Goal: Transaction & Acquisition: Subscribe to service/newsletter

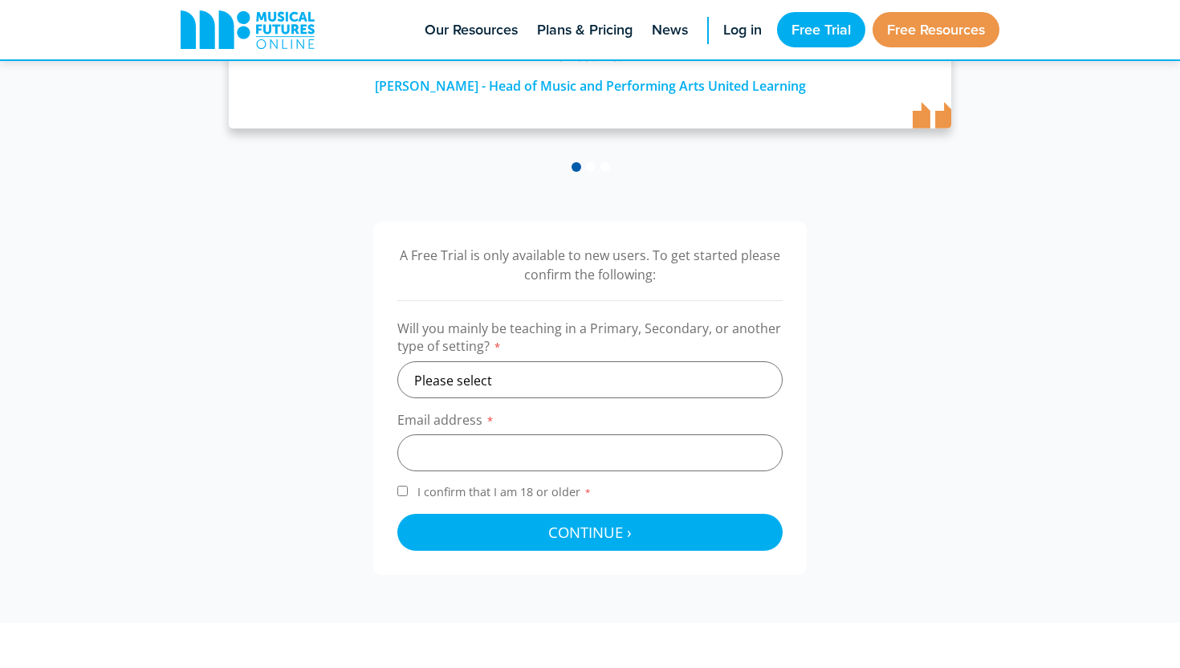
scroll to position [416, 0]
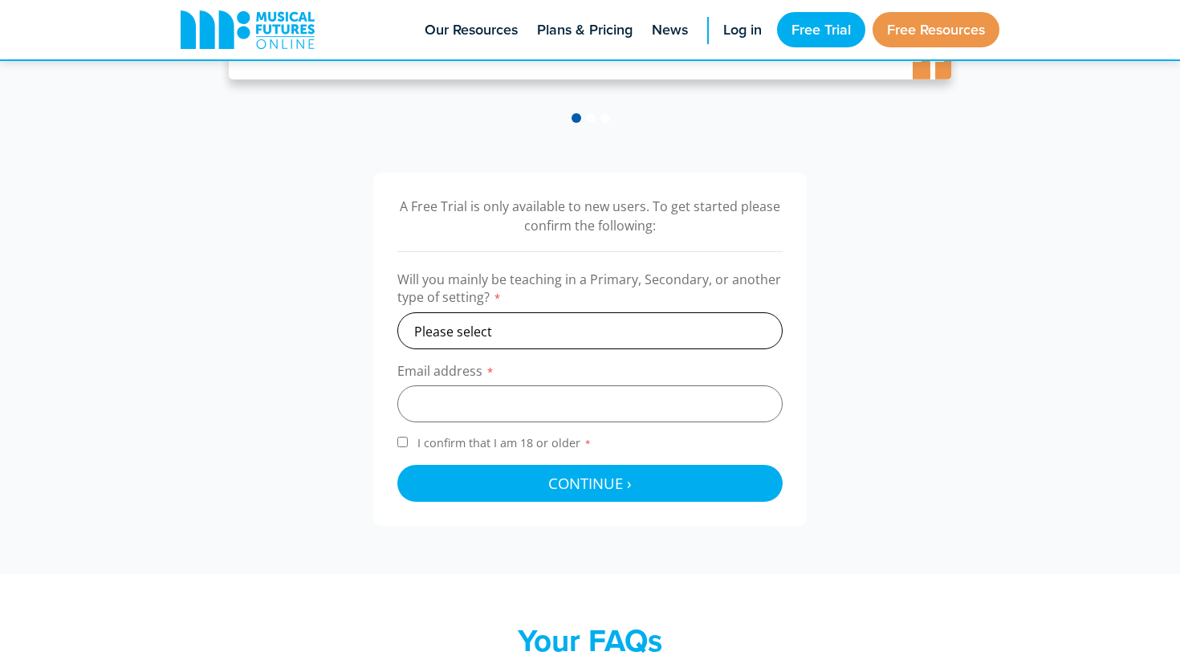
click at [490, 327] on select "Please select Primary Secondary Other" at bounding box center [589, 330] width 385 height 37
select select "primary"
click at [466, 395] on input "email" at bounding box center [589, 403] width 385 height 37
type input "lauren.carley.2002@gmail.com"
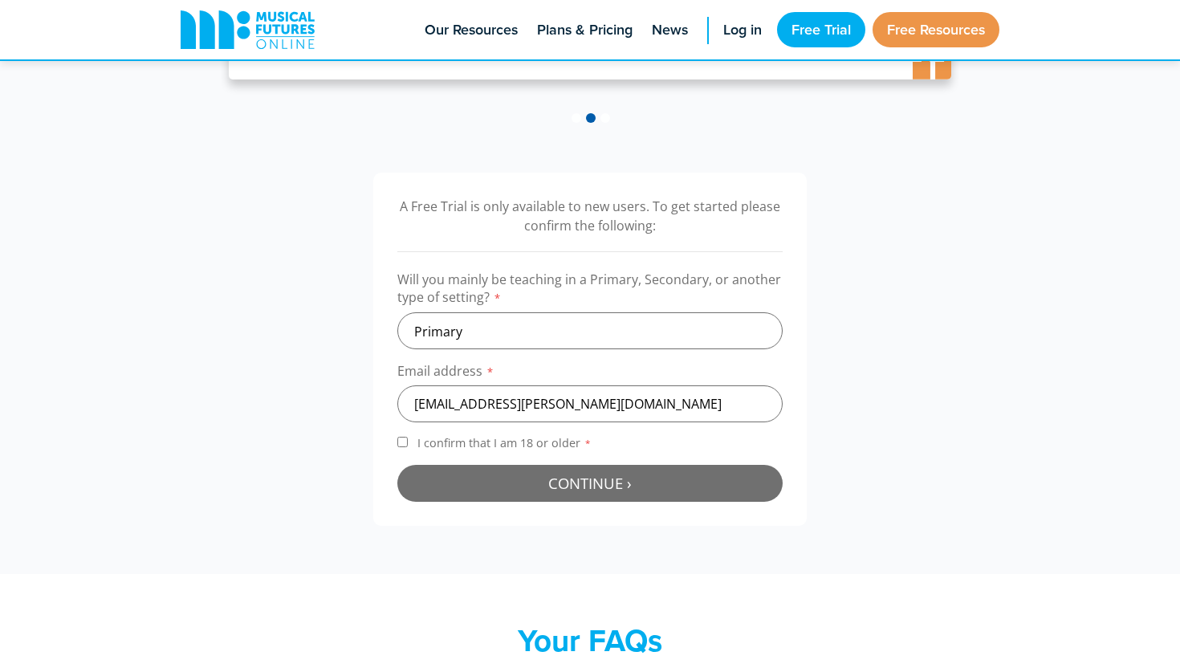
click at [511, 485] on button "Continue › Checking your details..." at bounding box center [589, 483] width 385 height 37
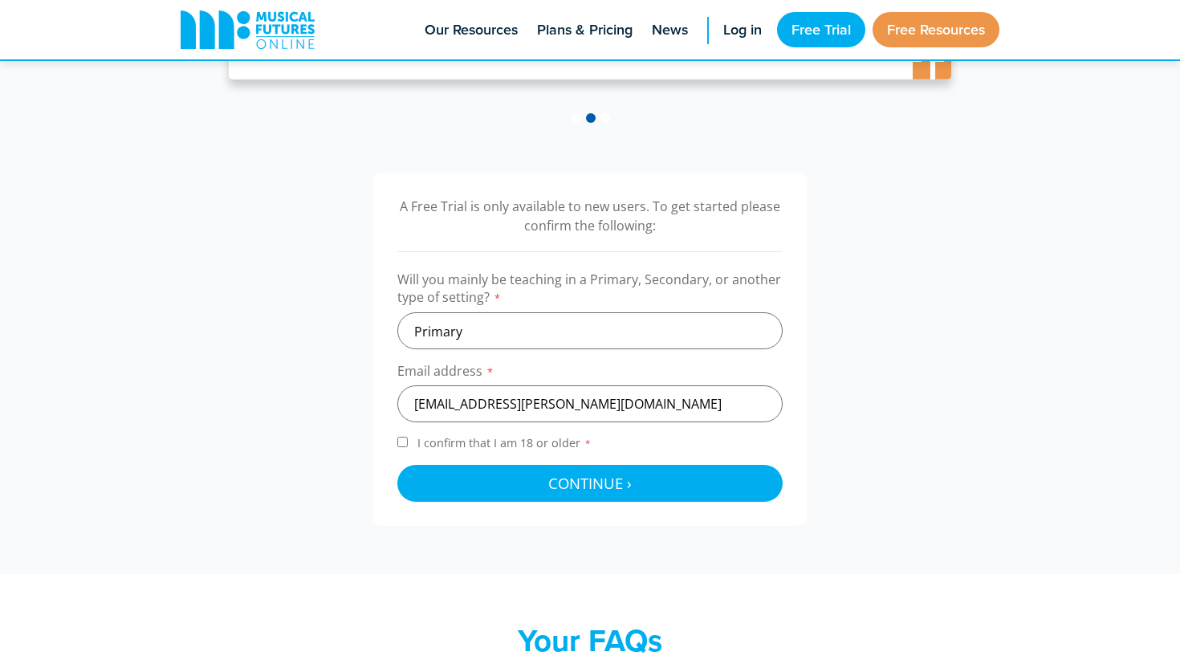
click at [410, 428] on form "Will you mainly be teaching in a Primary, Secondary, or another type of setting…" at bounding box center [589, 385] width 385 height 231
click at [403, 444] on input "I confirm that I am 18 or older *" at bounding box center [402, 442] width 10 height 10
checkbox input "true"
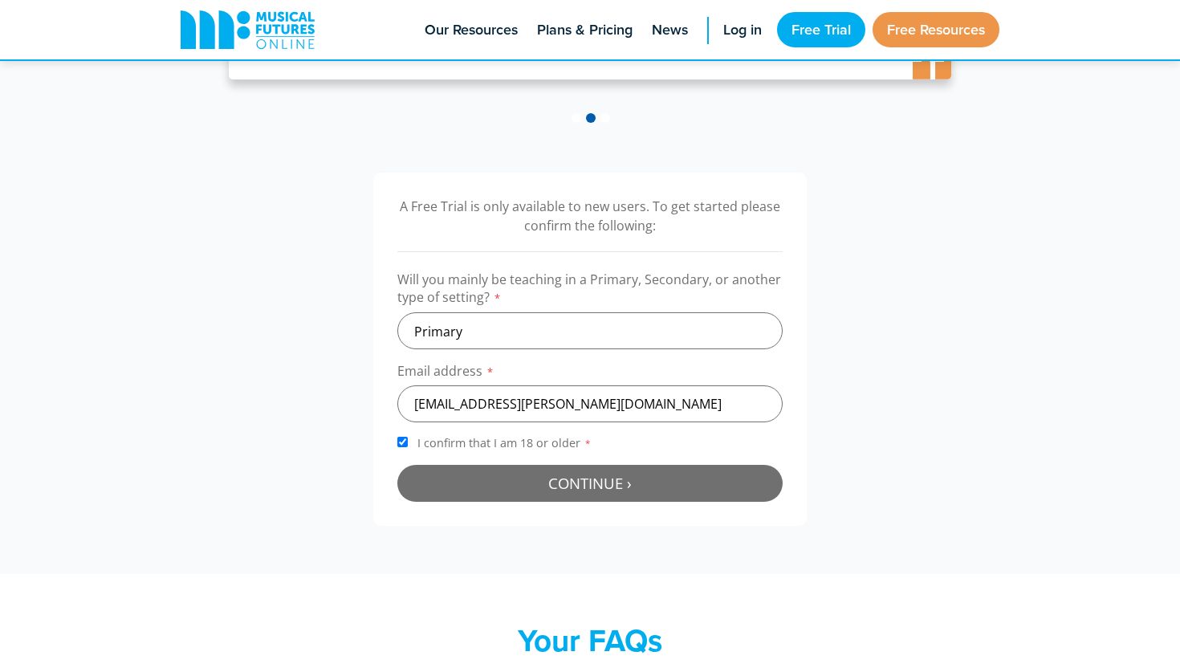
click at [470, 480] on button "Continue › Checking your details..." at bounding box center [589, 483] width 385 height 37
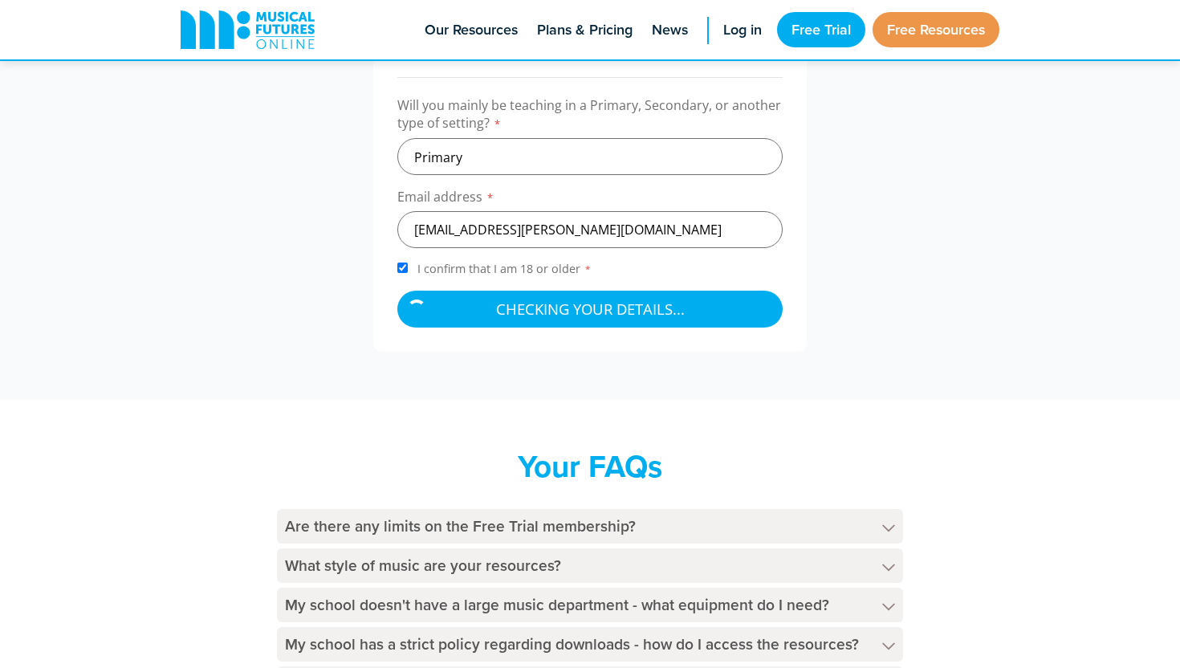
scroll to position [706, 0]
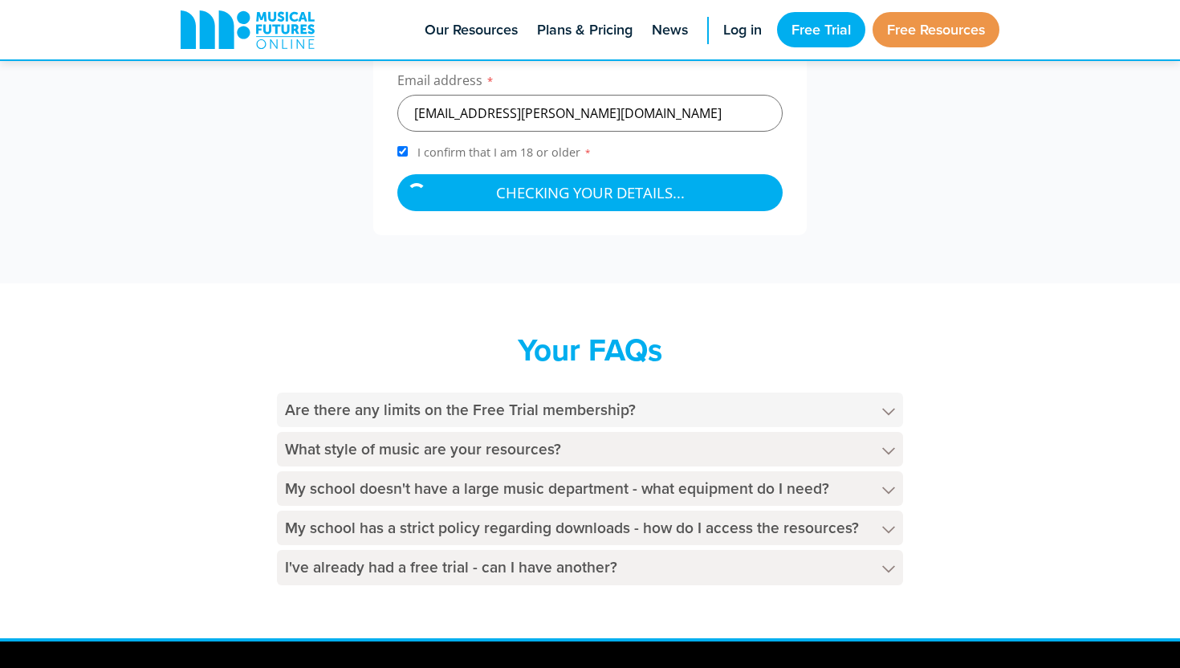
click at [441, 421] on h4 "Are there any limits on the Free Trial membership?" at bounding box center [590, 409] width 626 height 35
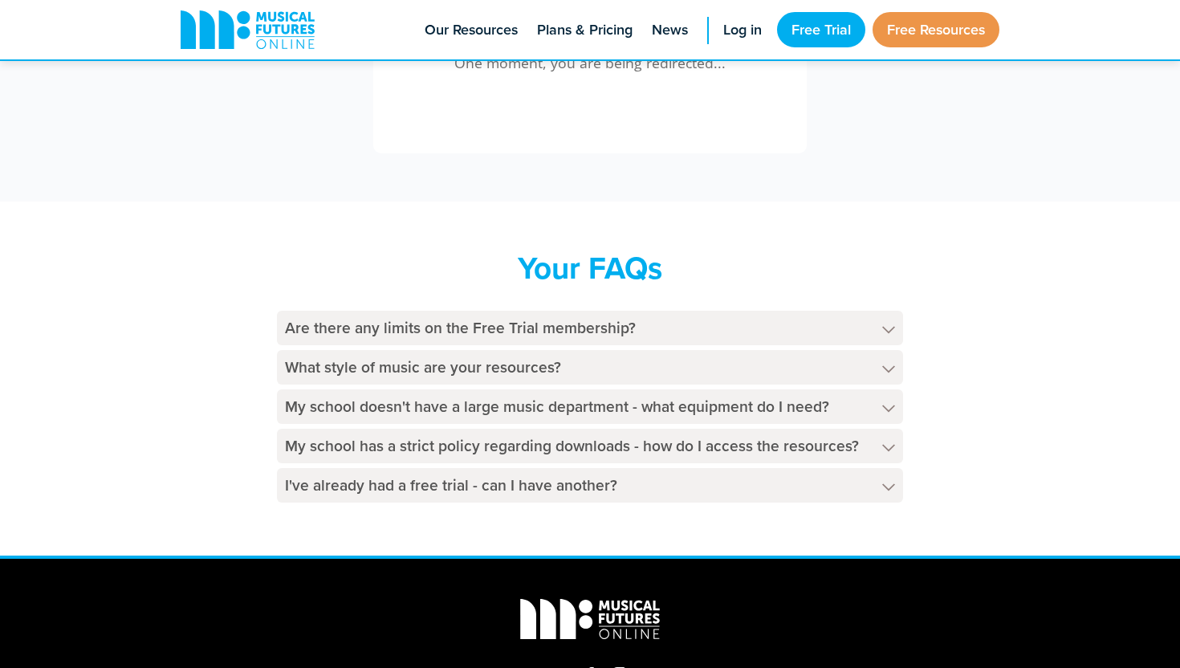
scroll to position [693, 0]
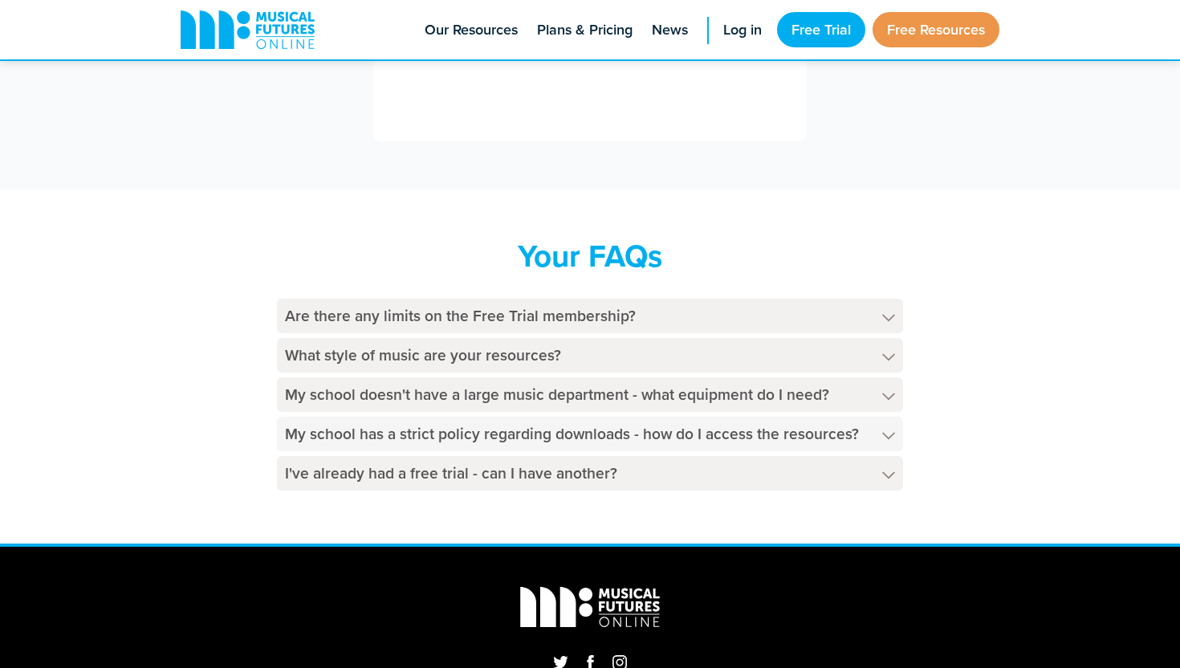
click at [463, 429] on h4 "My school has a strict policy regarding downloads - how do I access the resourc…" at bounding box center [590, 434] width 626 height 35
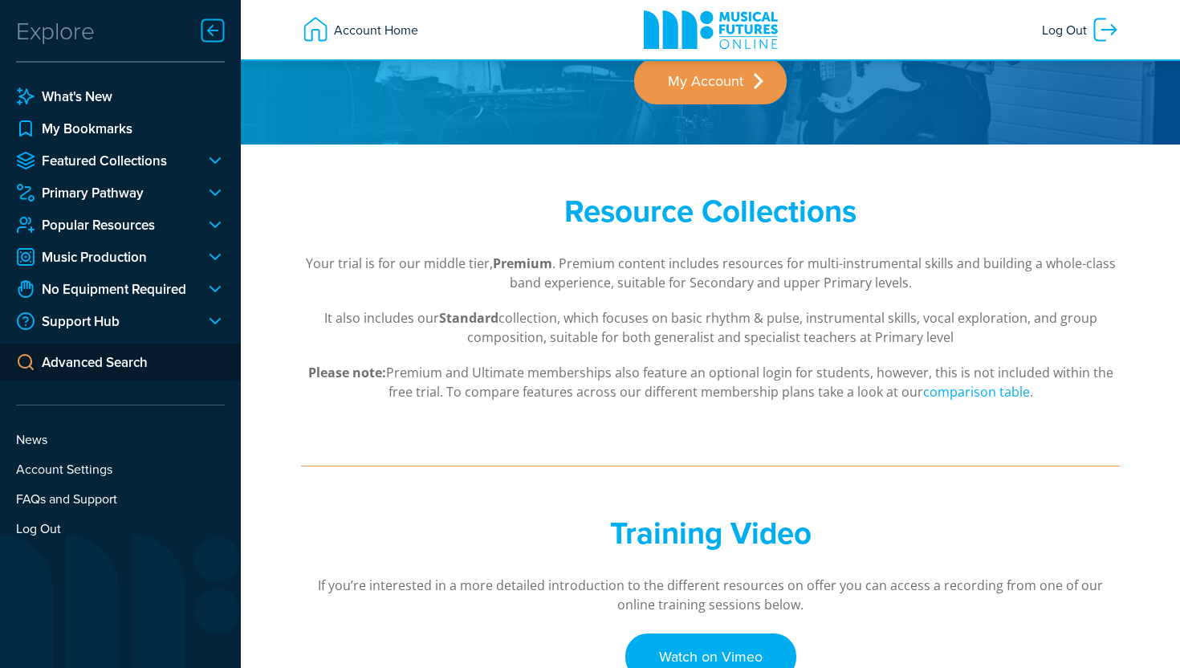
scroll to position [120, 0]
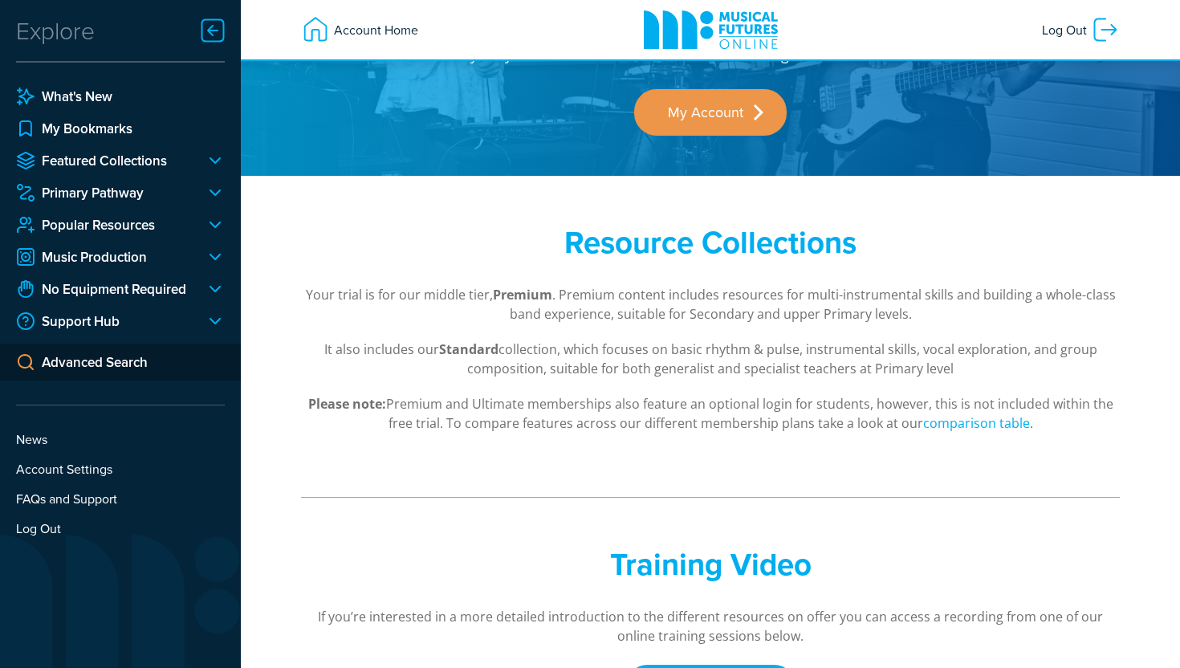
click at [193, 164] on div at bounding box center [209, 160] width 32 height 19
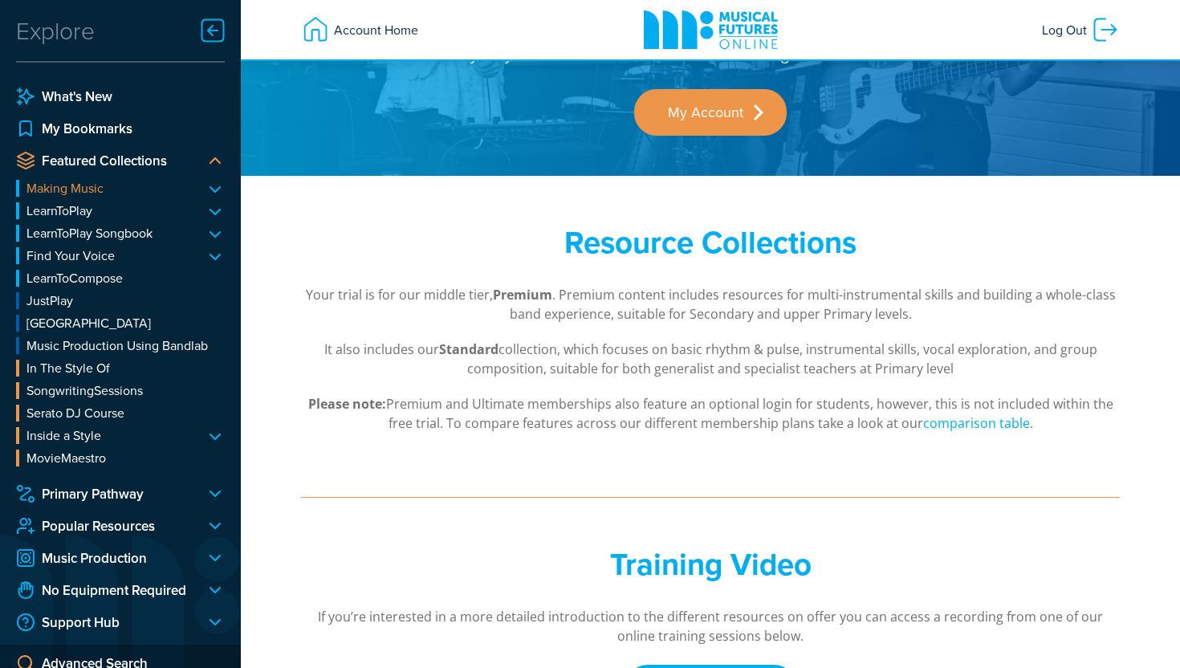
click at [79, 188] on link "Making Music" at bounding box center [120, 188] width 209 height 17
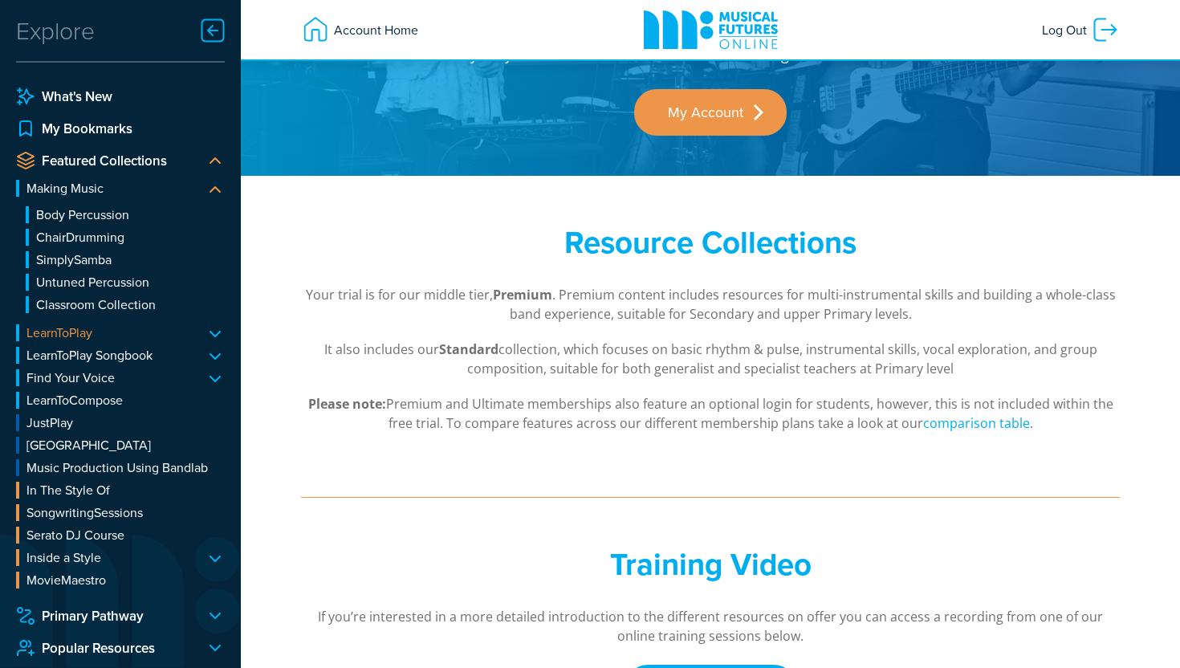
click at [67, 329] on link "LearnToPlay" at bounding box center [120, 332] width 209 height 17
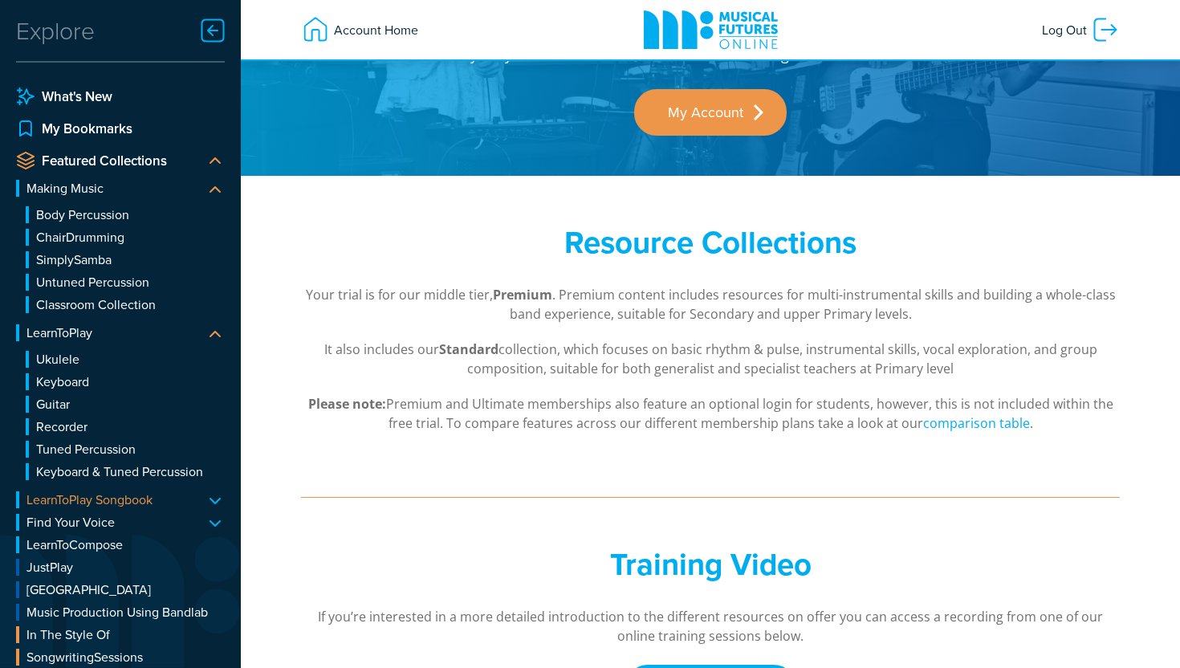
click at [137, 497] on link "LearnToPlay Songbook" at bounding box center [120, 499] width 209 height 17
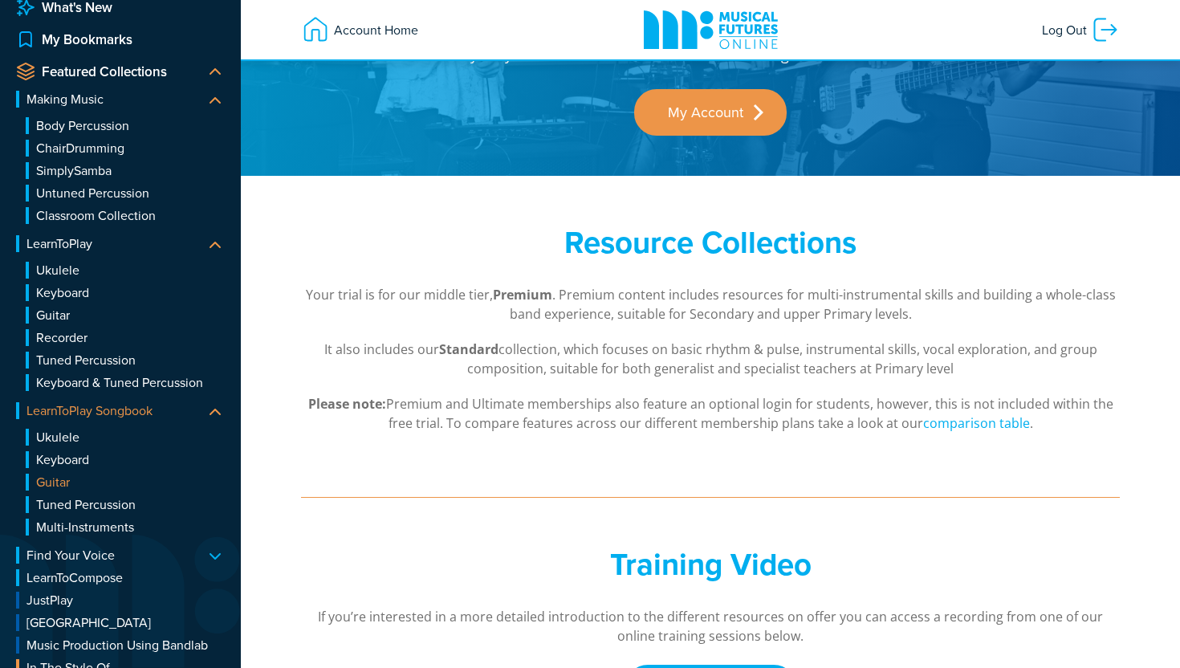
scroll to position [141, 0]
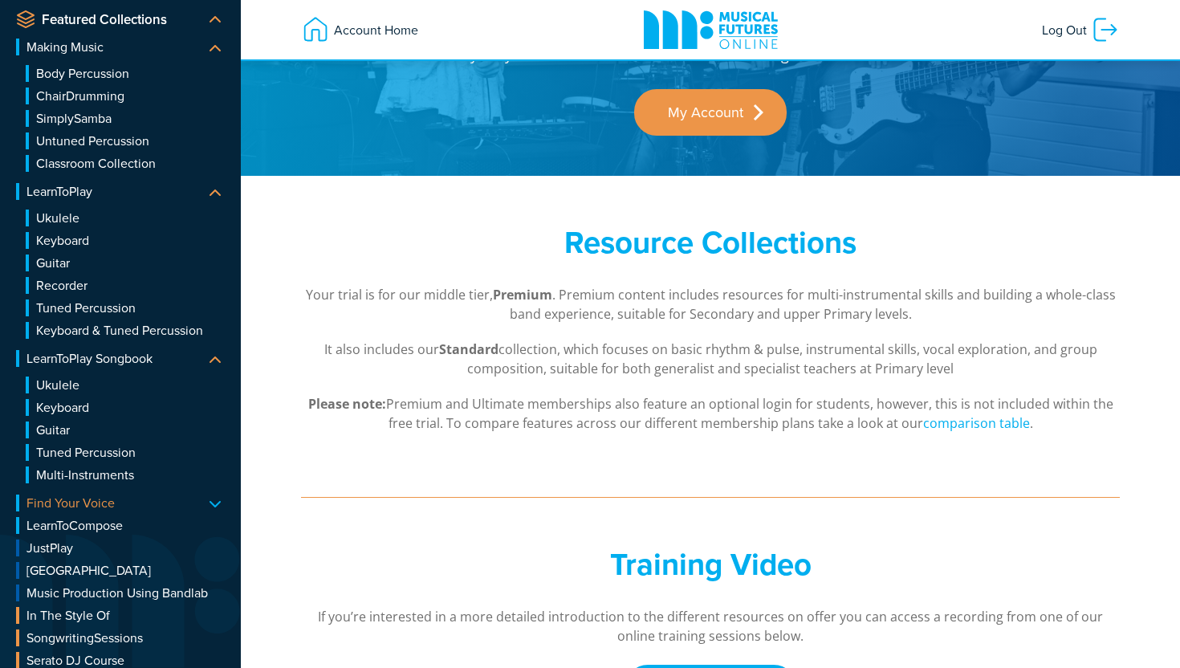
click at [73, 503] on link "Find Your Voice" at bounding box center [120, 502] width 209 height 17
